Goal: Information Seeking & Learning: Stay updated

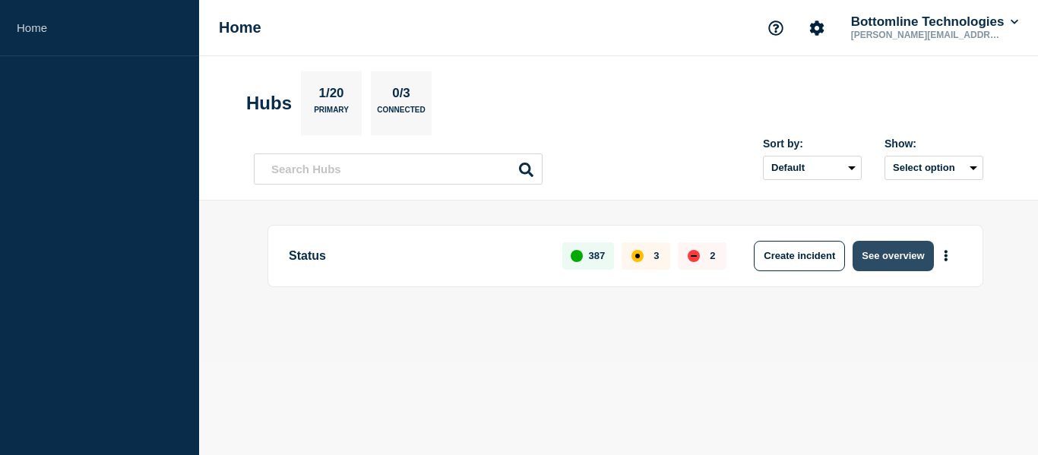
click at [884, 260] on button "See overview" at bounding box center [892, 256] width 81 height 30
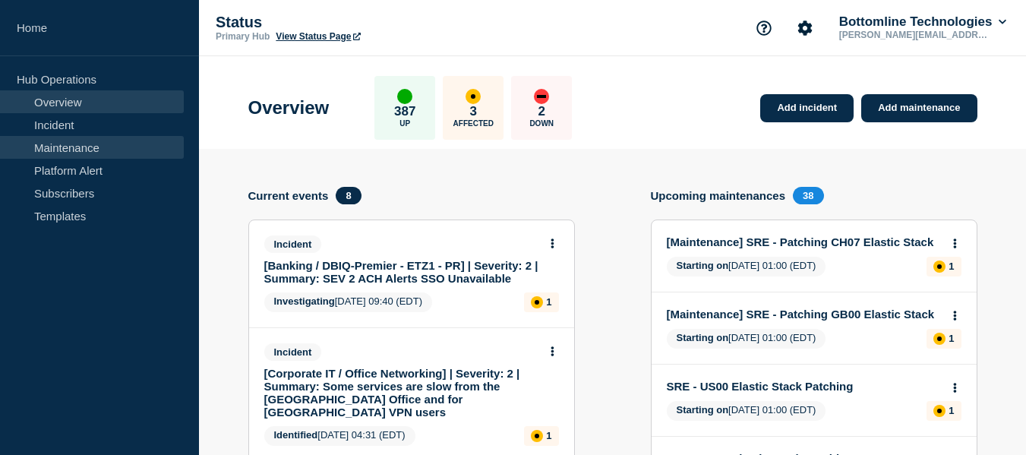
click at [93, 145] on link "Maintenance" at bounding box center [92, 147] width 184 height 23
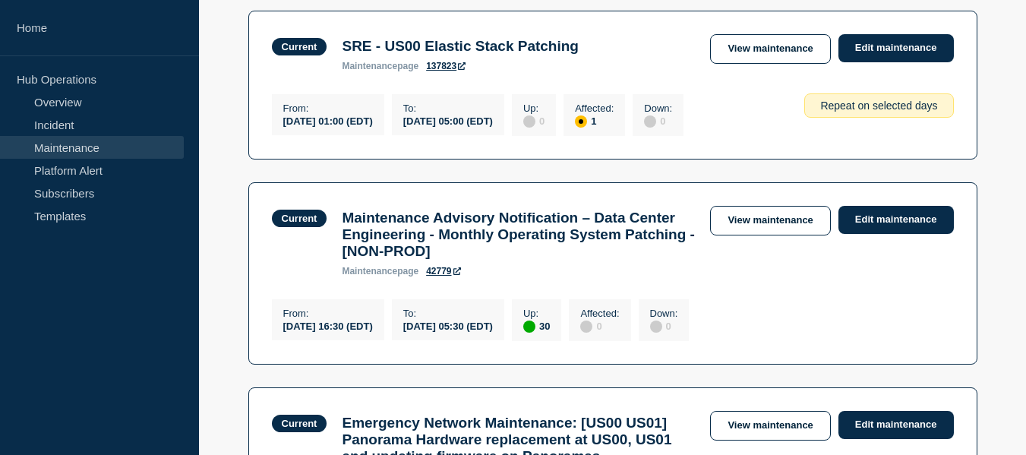
scroll to position [152, 0]
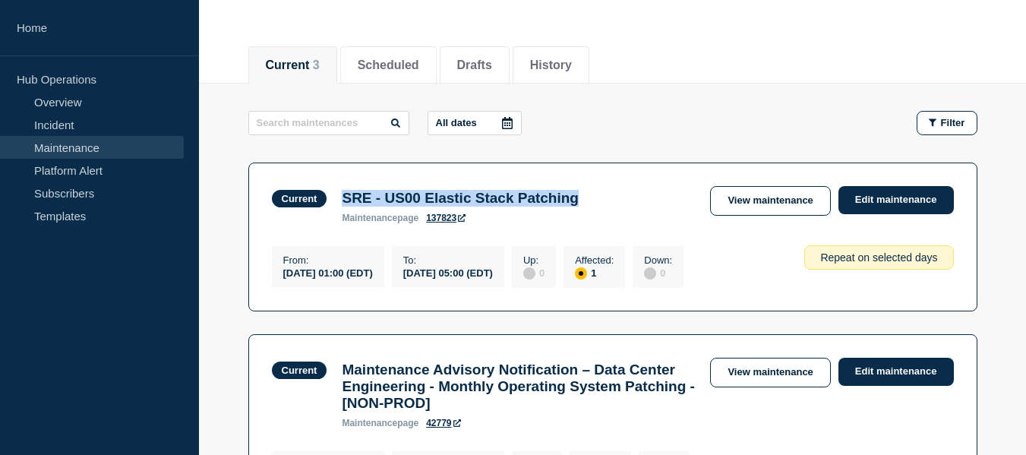
drag, startPoint x: 345, startPoint y: 196, endPoint x: 619, endPoint y: 200, distance: 274.3
click at [587, 200] on div "SRE - US00 Elastic Stack Patching maintenance page 137823" at bounding box center [460, 206] width 252 height 33
copy h3 "SRE - US00 Elastic Stack Patching"
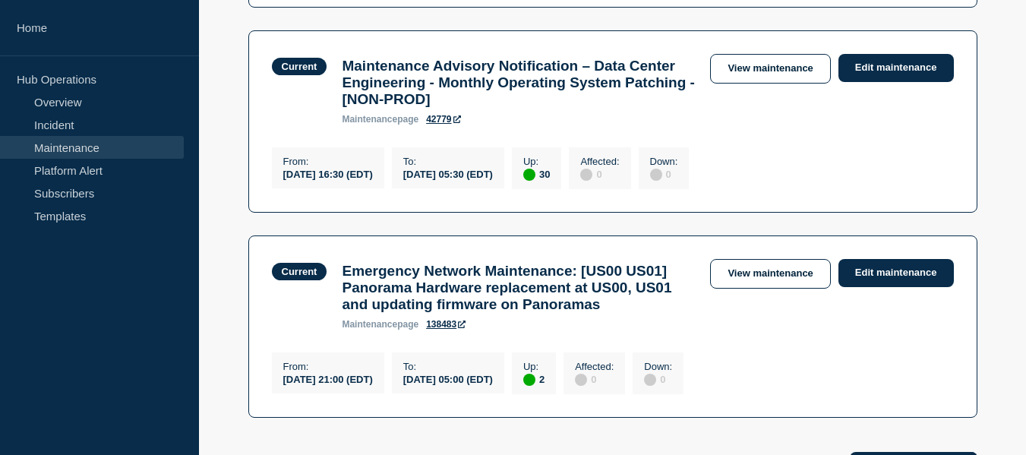
scroll to position [532, 0]
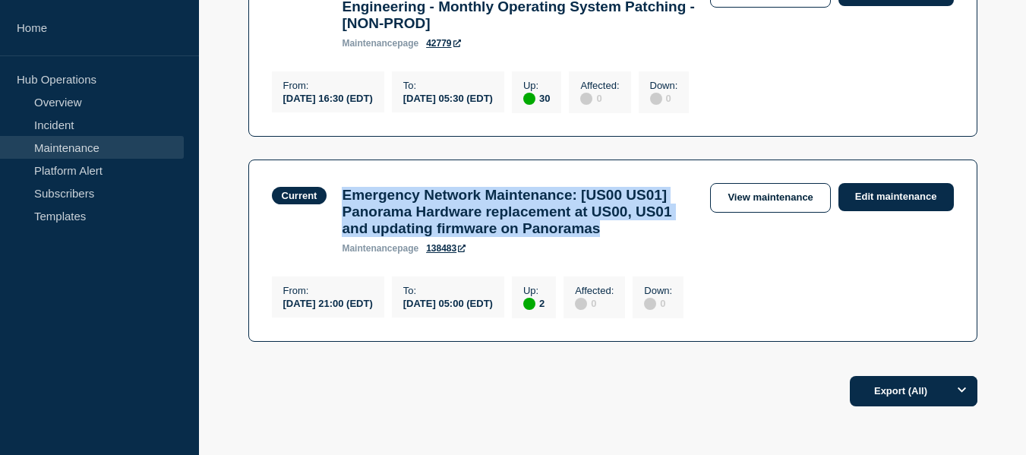
drag, startPoint x: 343, startPoint y: 214, endPoint x: 456, endPoint y: 275, distance: 127.8
click at [456, 237] on h3 "Emergency Network Maintenance: [US00 US01] Panorama Hardware replacement at US0…" at bounding box center [518, 212] width 353 height 50
copy h3 "Emergency Network Maintenance: [US00 US01] Panorama Hardware replacement at US0…"
drag, startPoint x: 289, startPoint y: 355, endPoint x: 567, endPoint y: 354, distance: 278.1
click at [567, 318] on div "From : [DATE] 21:00 (EDT) To : [DATE] 05:00 (EDT) Up : 2 Affected : 0 Down : 0" at bounding box center [482, 296] width 420 height 46
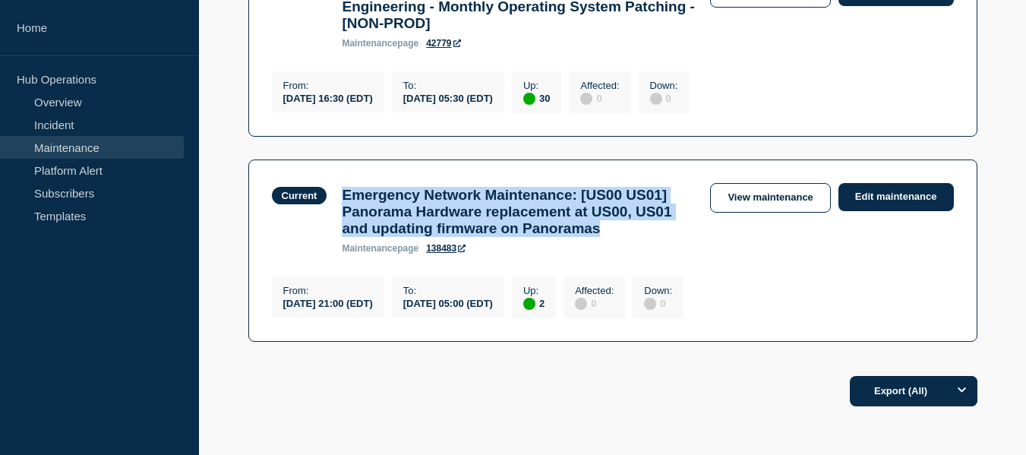
copy div "[DATE] 21:00 (EDT) To : [DATE] 05:00 (EDT)"
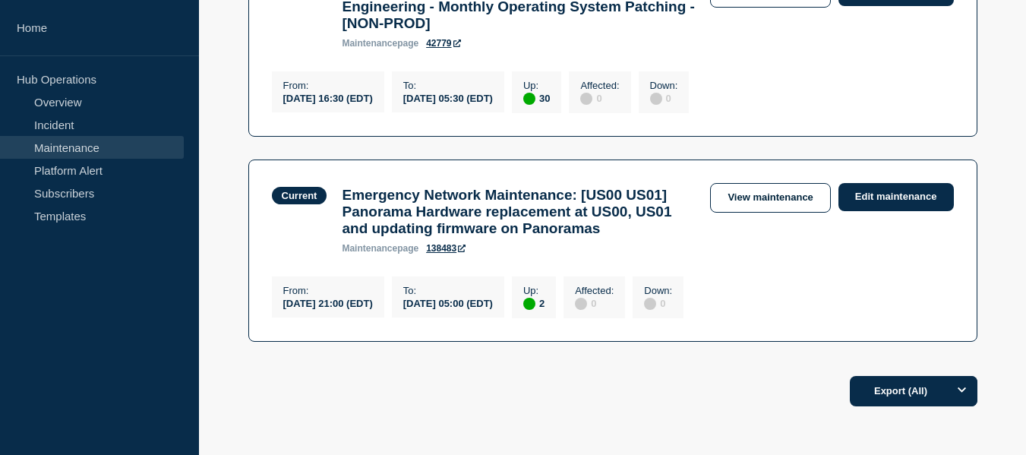
click at [536, 237] on h3 "Emergency Network Maintenance: [US00 US01] Panorama Hardware replacement at US0…" at bounding box center [518, 212] width 353 height 50
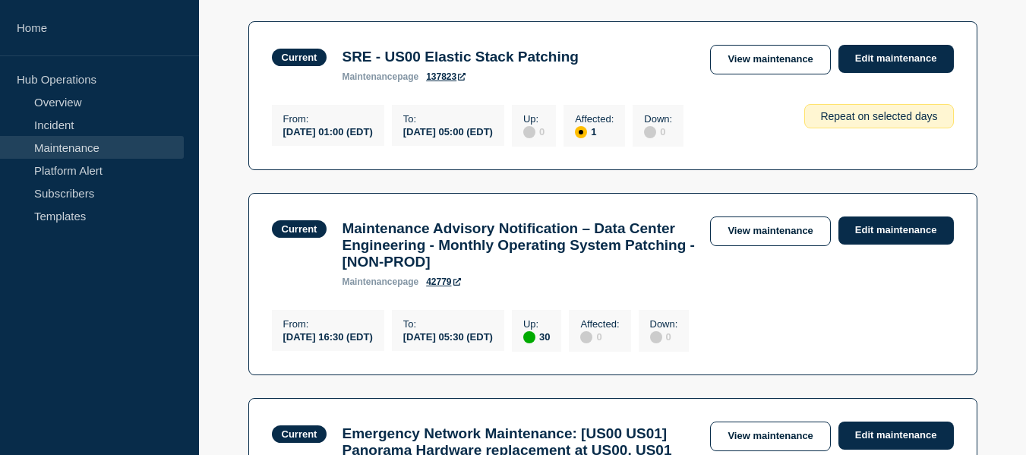
scroll to position [445, 0]
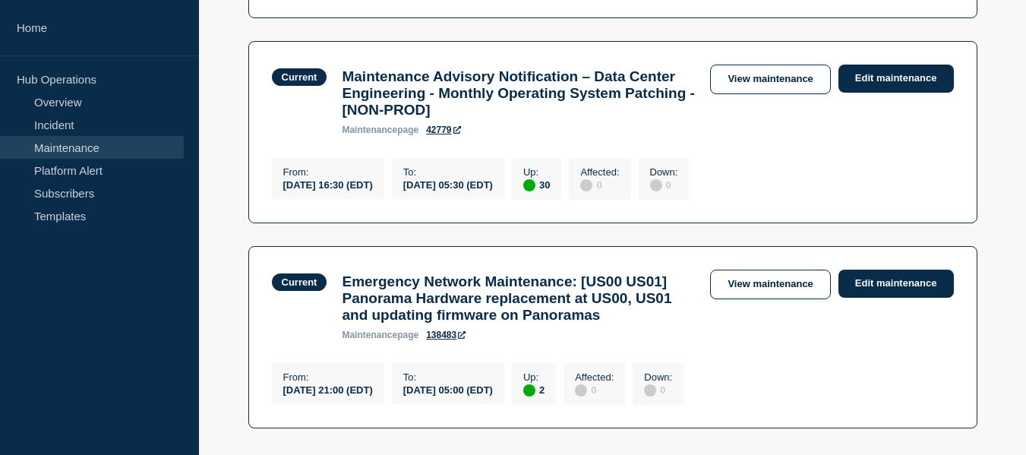
click at [742, 135] on div "Current Maintenance Advisory Notification – Data Center Engineering - Monthly O…" at bounding box center [613, 100] width 682 height 71
